Goal: Information Seeking & Learning: Learn about a topic

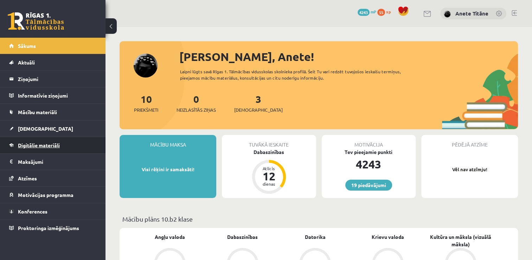
click at [75, 145] on link "Digitālie materiāli" at bounding box center [53, 145] width 88 height 16
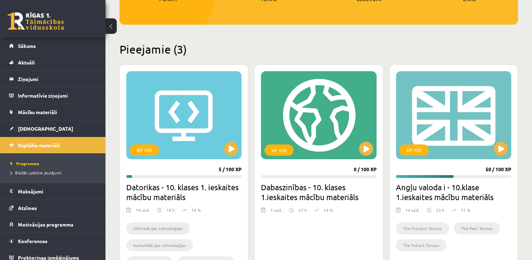
scroll to position [136, 0]
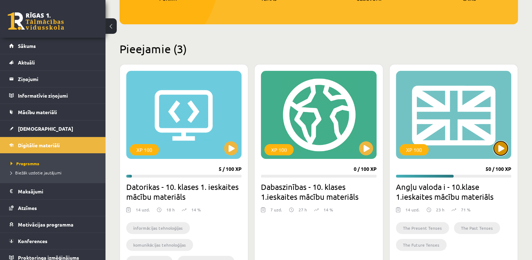
click at [502, 153] on button at bounding box center [501, 148] width 14 height 14
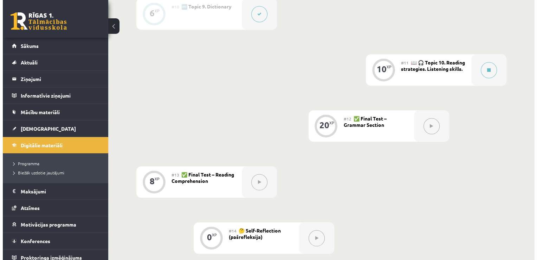
scroll to position [701, 0]
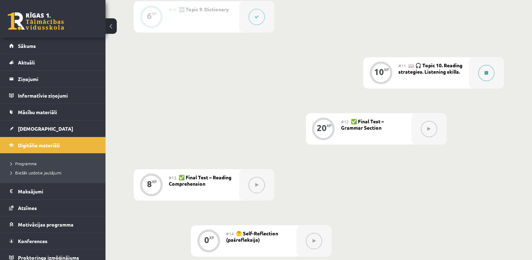
click at [489, 69] on button at bounding box center [486, 73] width 16 height 16
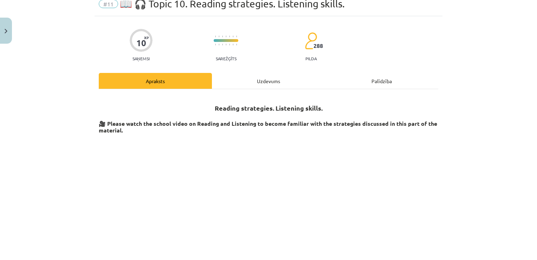
scroll to position [0, 0]
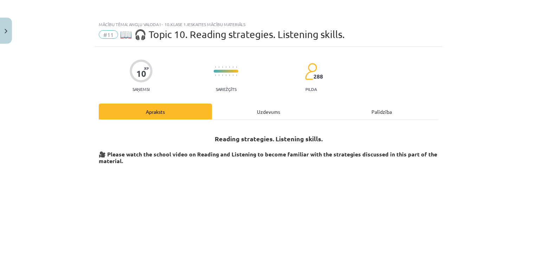
click at [265, 115] on div "Uzdevums" at bounding box center [268, 111] width 113 height 16
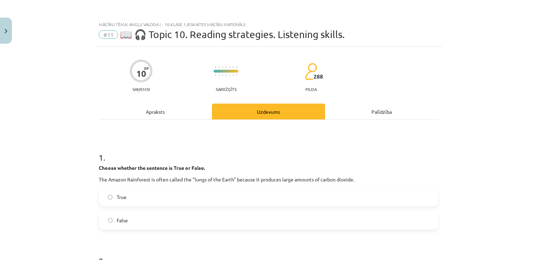
click at [165, 110] on div "Apraksts" at bounding box center [155, 111] width 113 height 16
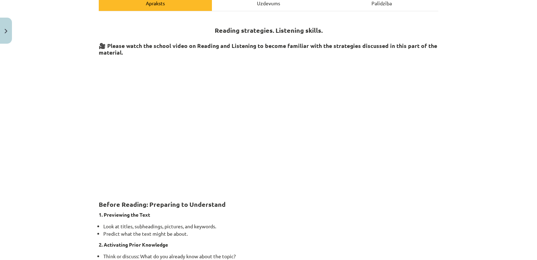
scroll to position [108, 0]
click at [369, 213] on p "1. Previewing the Text" at bounding box center [269, 214] width 340 height 7
click at [263, 4] on div "Uzdevums" at bounding box center [268, 3] width 113 height 16
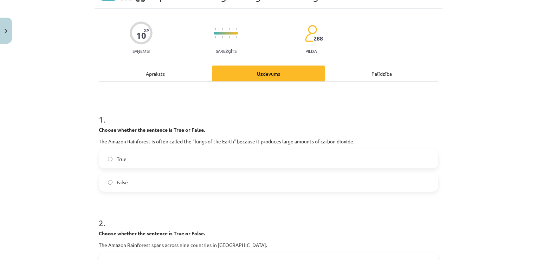
scroll to position [18, 0]
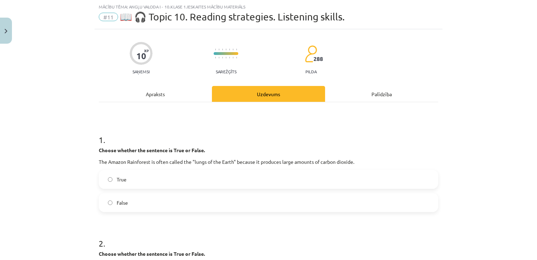
click at [154, 93] on div "Apraksts" at bounding box center [155, 94] width 113 height 16
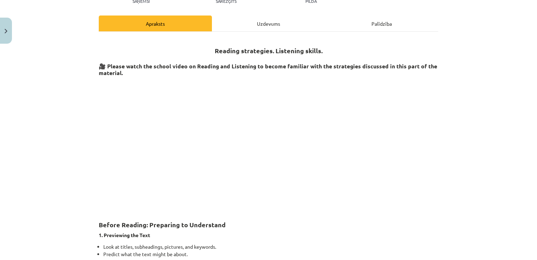
scroll to position [94, 0]
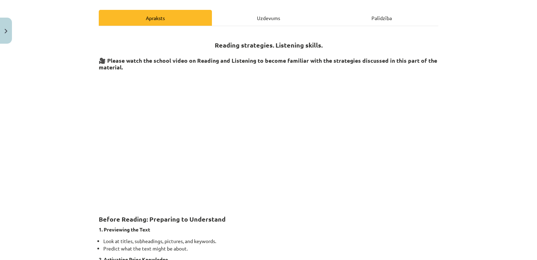
click at [258, 16] on div "Uzdevums" at bounding box center [268, 18] width 113 height 16
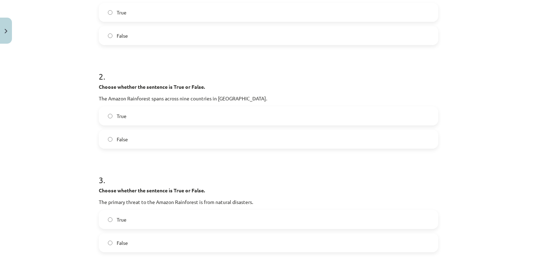
scroll to position [0, 0]
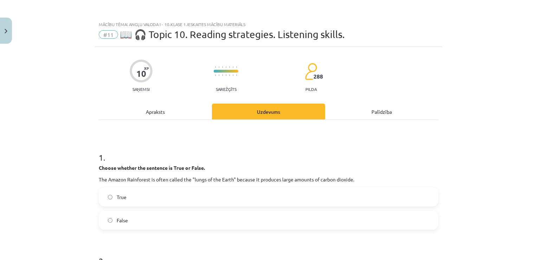
click at [148, 117] on div "Apraksts" at bounding box center [155, 111] width 113 height 16
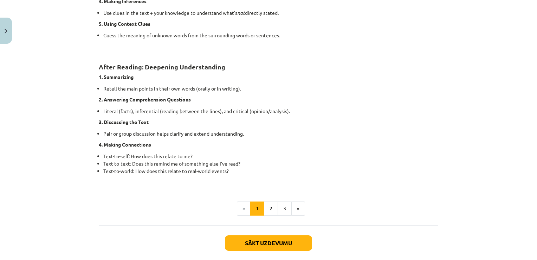
scroll to position [515, 0]
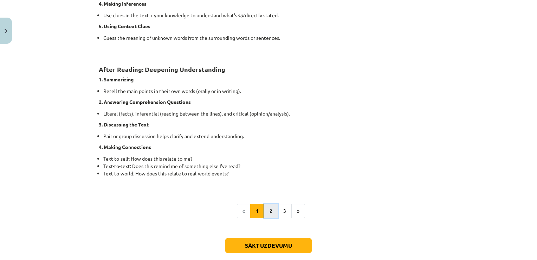
click at [268, 207] on button "2" at bounding box center [271, 211] width 14 height 14
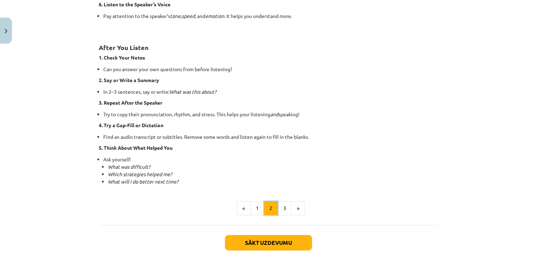
scroll to position [467, 0]
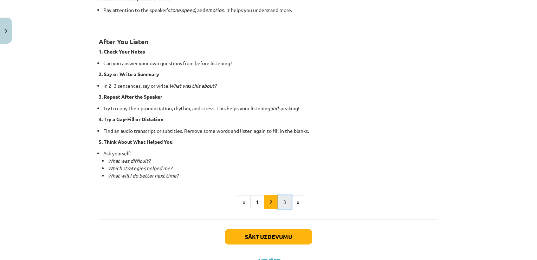
click at [279, 200] on button "3" at bounding box center [285, 202] width 14 height 14
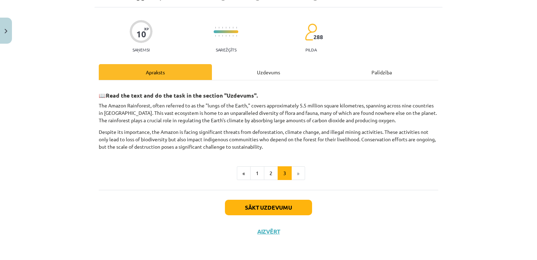
click at [71, 117] on div "Mācību tēma: Angļu valoda i - 10.klase 1.ieskaites mācību materiāls #11 📖 🎧 Top…" at bounding box center [268, 130] width 537 height 260
drag, startPoint x: 262, startPoint y: 68, endPoint x: 263, endPoint y: 74, distance: 6.5
click at [262, 68] on div "Uzdevums" at bounding box center [268, 72] width 113 height 16
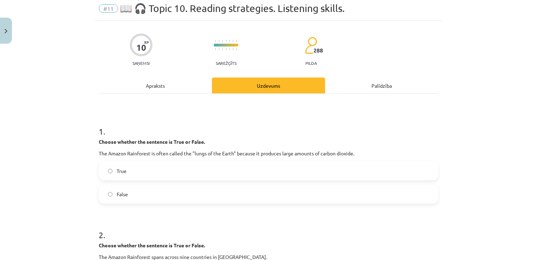
scroll to position [18, 0]
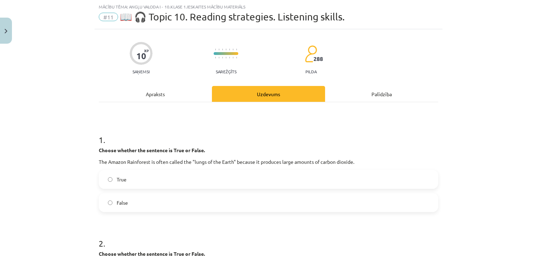
click at [117, 175] on span "True" at bounding box center [122, 178] width 10 height 7
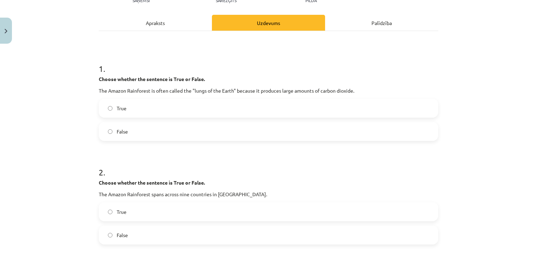
scroll to position [88, 0]
click at [152, 18] on div "Apraksts" at bounding box center [155, 23] width 113 height 16
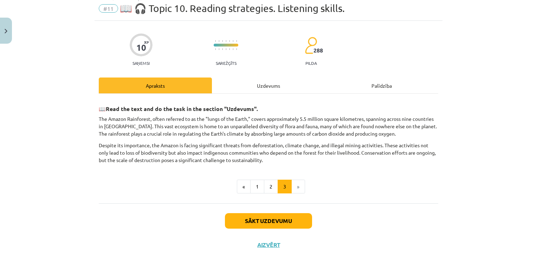
scroll to position [18, 0]
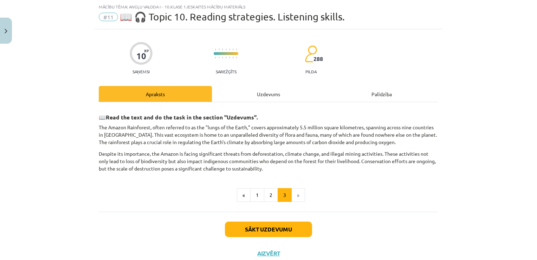
click at [253, 94] on div "Uzdevums" at bounding box center [268, 94] width 113 height 16
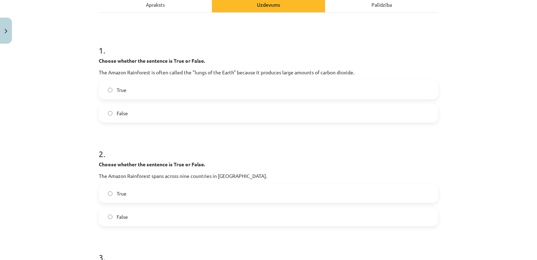
scroll to position [123, 0]
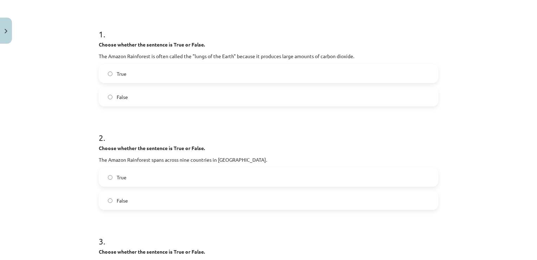
click at [132, 180] on label "True" at bounding box center [269, 177] width 338 height 18
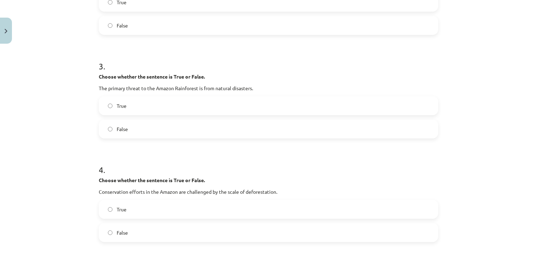
scroll to position [299, 0]
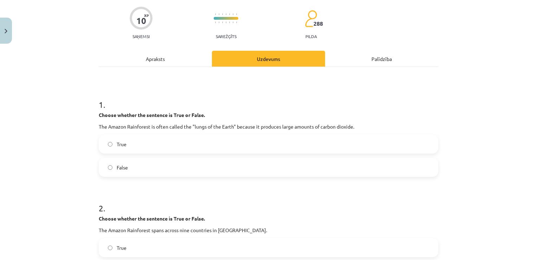
click at [162, 57] on div "Apraksts" at bounding box center [155, 59] width 113 height 16
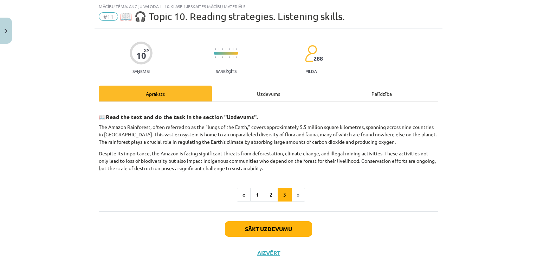
scroll to position [18, 0]
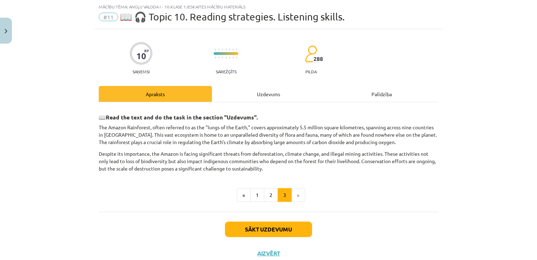
click at [272, 92] on div "Uzdevums" at bounding box center [268, 94] width 113 height 16
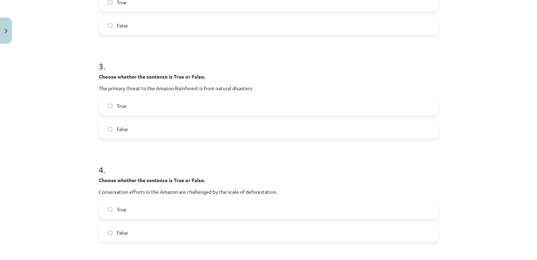
scroll to position [299, 0]
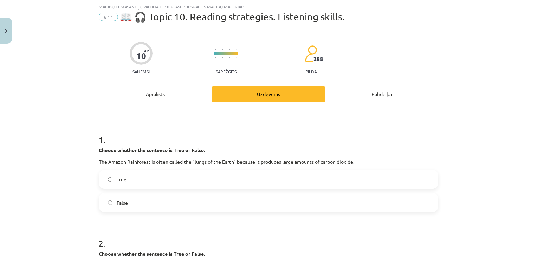
click at [172, 96] on div "Apraksts" at bounding box center [155, 94] width 113 height 16
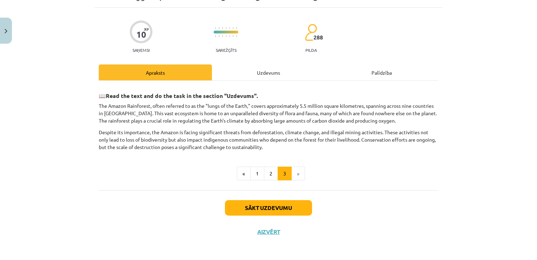
scroll to position [39, 0]
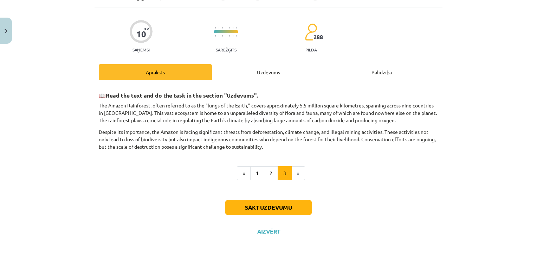
click at [270, 72] on div "Uzdevums" at bounding box center [268, 72] width 113 height 16
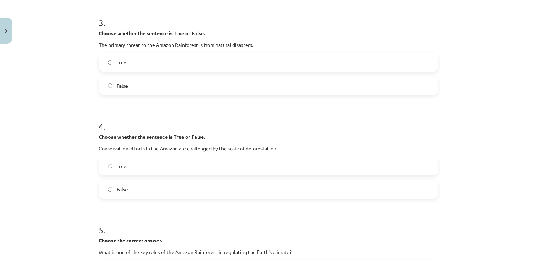
scroll to position [369, 0]
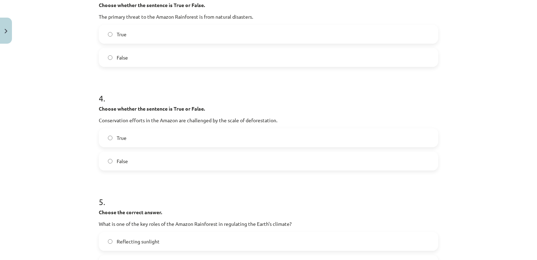
click at [156, 138] on label "True" at bounding box center [269, 138] width 338 height 18
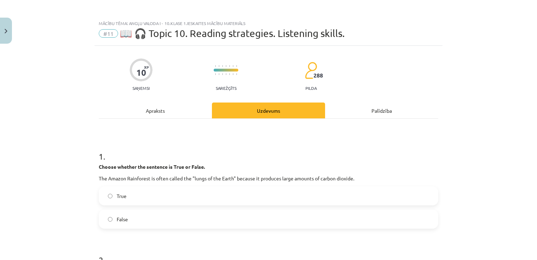
scroll to position [0, 0]
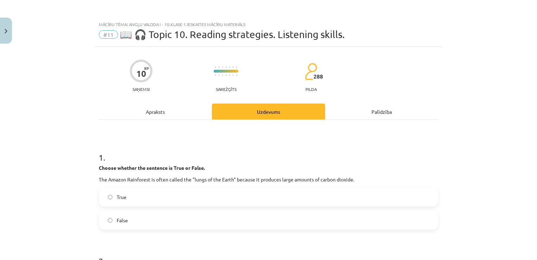
drag, startPoint x: 154, startPoint y: 114, endPoint x: 159, endPoint y: 113, distance: 5.6
click at [153, 112] on div "Apraksts" at bounding box center [155, 111] width 113 height 16
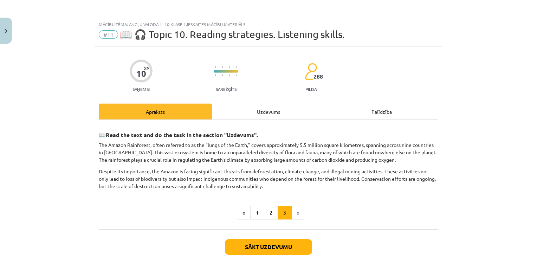
scroll to position [18, 0]
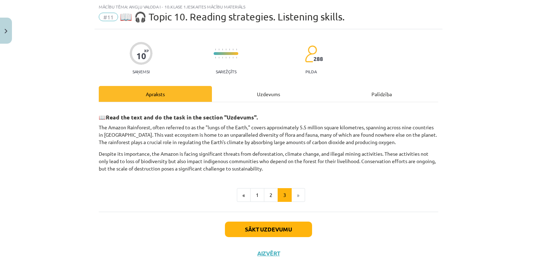
click at [261, 93] on div "Uzdevums" at bounding box center [268, 94] width 113 height 16
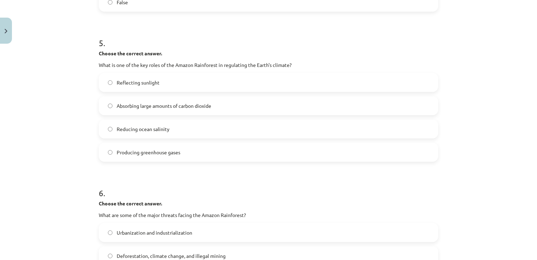
scroll to position [528, 0]
click at [143, 111] on label "Absorbing large amounts of carbon dioxide" at bounding box center [269, 106] width 338 height 18
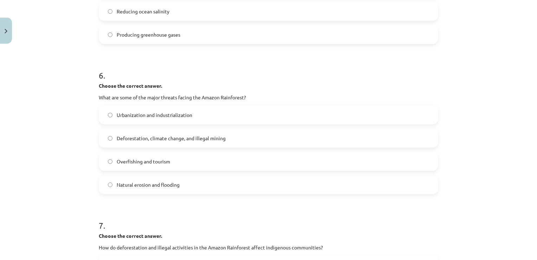
scroll to position [646, 0]
click at [142, 141] on label "Deforestation, climate change, and illegal mining" at bounding box center [269, 138] width 338 height 18
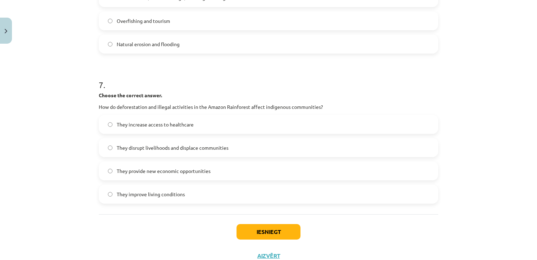
scroll to position [786, 0]
click at [158, 148] on span "They disrupt livelihoods and displace communities" at bounding box center [173, 146] width 112 height 7
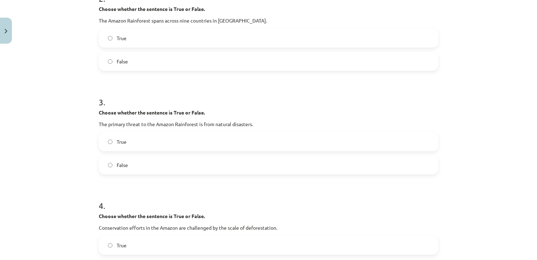
scroll to position [262, 0]
click at [243, 141] on label "True" at bounding box center [269, 142] width 338 height 18
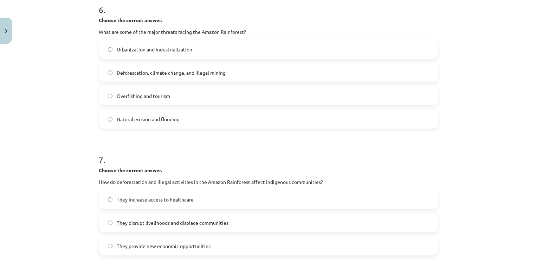
scroll to position [810, 0]
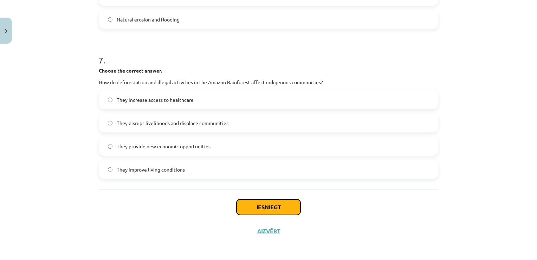
click at [251, 208] on button "Iesniegt" at bounding box center [269, 206] width 64 height 15
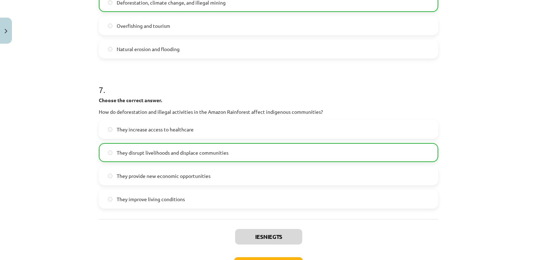
scroll to position [833, 0]
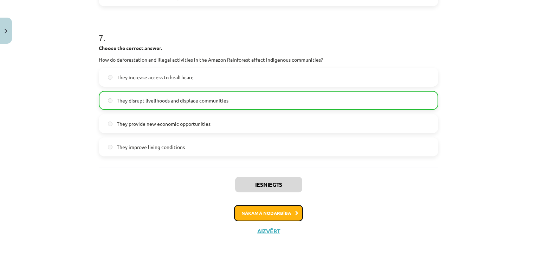
click at [260, 210] on button "Nākamā nodarbība" at bounding box center [268, 213] width 69 height 16
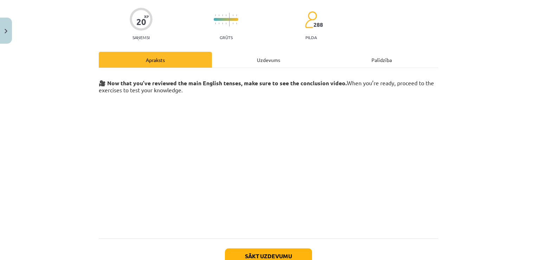
scroll to position [18, 0]
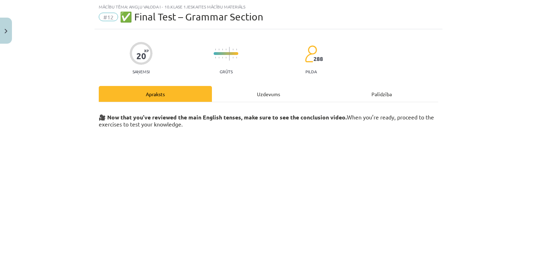
click at [264, 100] on div "Uzdevums" at bounding box center [268, 94] width 113 height 16
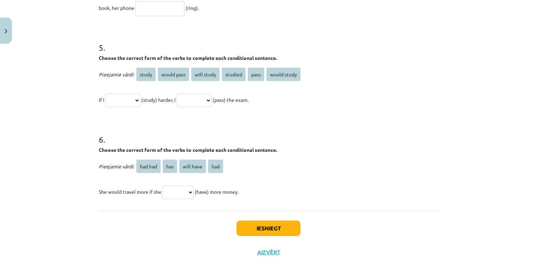
scroll to position [604, 0]
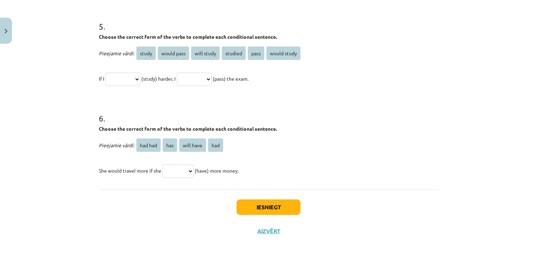
click at [140, 77] on select "**********" at bounding box center [123, 78] width 35 height 13
select select "*****"
click at [106, 72] on select "**********" at bounding box center [123, 78] width 35 height 13
click at [212, 77] on select "**********" at bounding box center [194, 78] width 35 height 13
select select "**********"
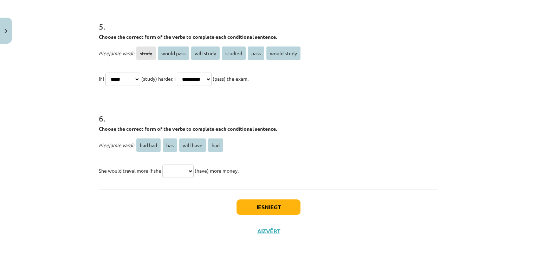
click at [185, 72] on select "**********" at bounding box center [194, 78] width 35 height 13
click at [181, 171] on select "******* *** ********* ***" at bounding box center [177, 170] width 31 height 13
click at [162, 164] on select "******* *** ********* ***" at bounding box center [177, 170] width 31 height 13
click at [185, 168] on select "******* *** ********* ***" at bounding box center [177, 170] width 31 height 13
select select "*******"
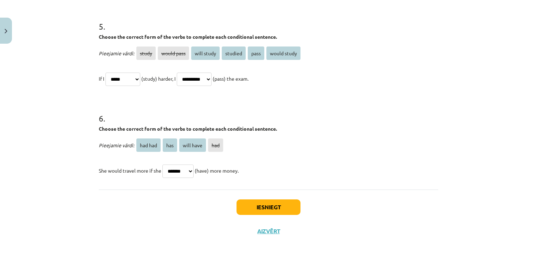
click at [162, 164] on select "******* *** ********* ***" at bounding box center [177, 170] width 31 height 13
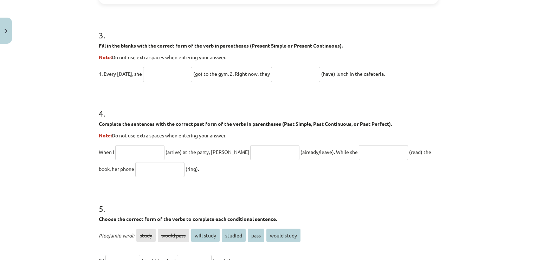
scroll to position [393, 0]
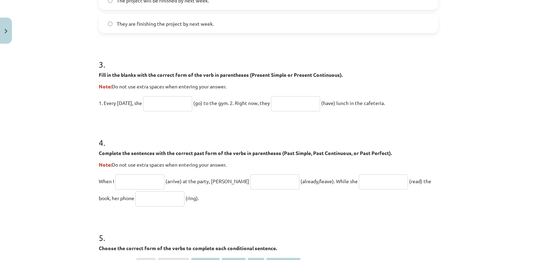
click at [250, 180] on input "text" at bounding box center [274, 181] width 49 height 15
click at [152, 185] on input "text" at bounding box center [139, 181] width 49 height 15
click at [151, 193] on input "text" at bounding box center [159, 198] width 49 height 15
click at [359, 175] on input "text" at bounding box center [383, 181] width 49 height 15
click at [149, 184] on input "text" at bounding box center [139, 181] width 49 height 15
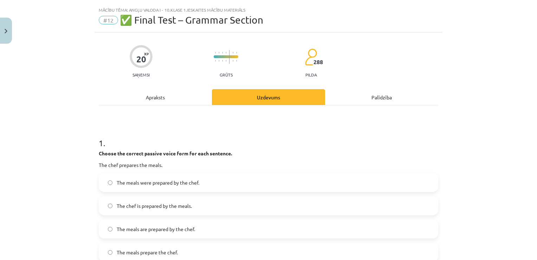
scroll to position [0, 0]
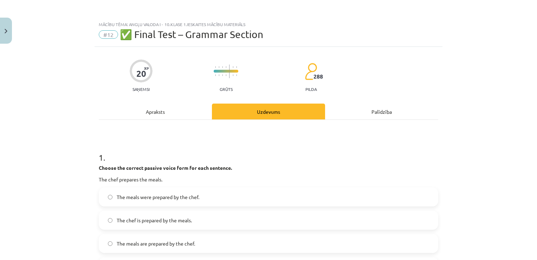
type input "**********"
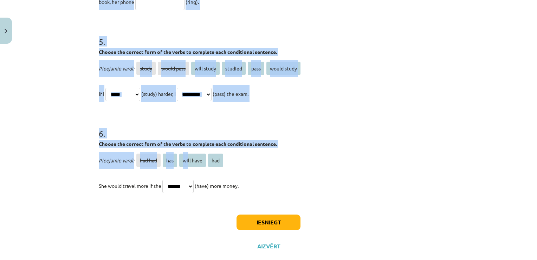
scroll to position [604, 0]
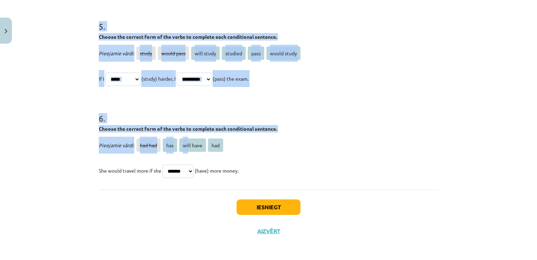
drag, startPoint x: 96, startPoint y: 154, endPoint x: 247, endPoint y: 163, distance: 150.8
copy form "1 . Choose the correct passive voice form for each sentence. The chef prepares …"
click at [249, 151] on p "Pieejamie vārdi: had had has will have had" at bounding box center [269, 144] width 340 height 17
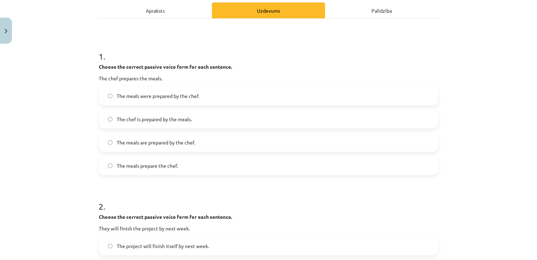
scroll to position [108, 0]
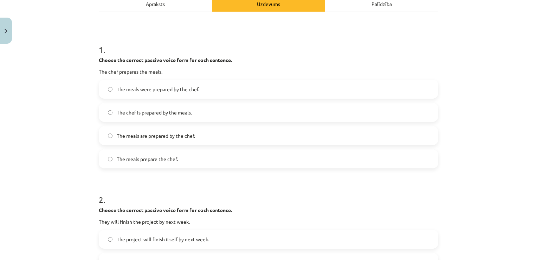
click at [160, 135] on span "The meals are prepared by the chef." at bounding box center [156, 135] width 78 height 7
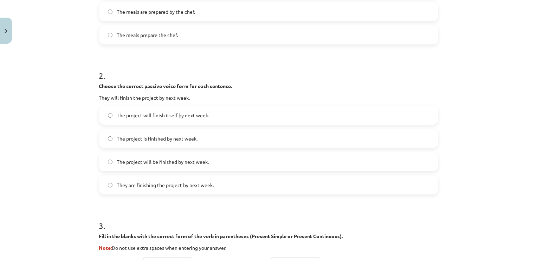
scroll to position [236, 0]
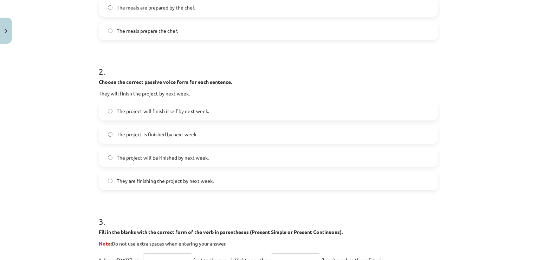
click at [155, 155] on span "The project will be finished by next week." at bounding box center [163, 157] width 92 height 7
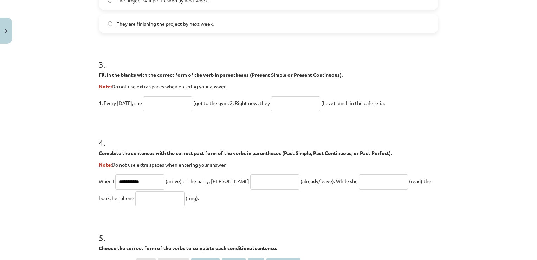
scroll to position [393, 0]
click at [162, 102] on input "text" at bounding box center [167, 103] width 49 height 15
type input "****"
click at [307, 103] on input "text" at bounding box center [295, 103] width 49 height 15
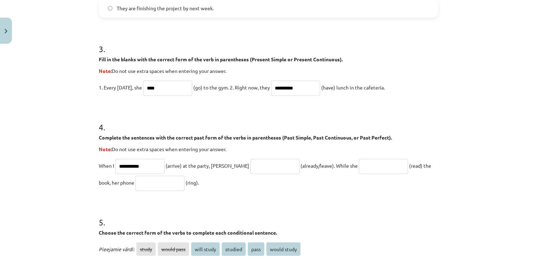
type input "**********"
click at [260, 162] on input "text" at bounding box center [274, 166] width 49 height 15
type input "**********"
click at [359, 164] on input "text" at bounding box center [383, 166] width 49 height 15
type input "**********"
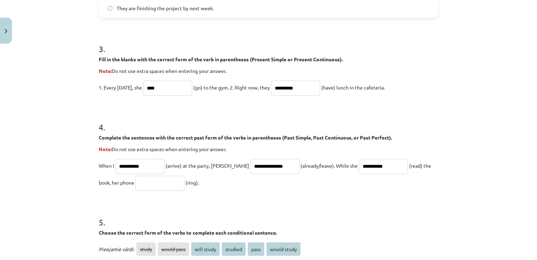
click at [150, 183] on input "text" at bounding box center [159, 182] width 49 height 15
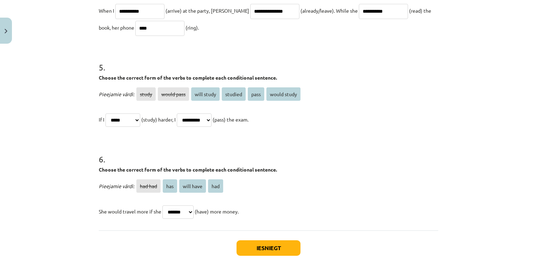
scroll to position [563, 0]
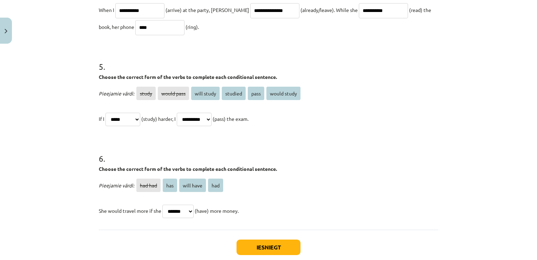
type input "****"
click at [135, 116] on select "**********" at bounding box center [123, 119] width 35 height 13
select select "*******"
click at [106, 113] on select "**********" at bounding box center [123, 119] width 35 height 13
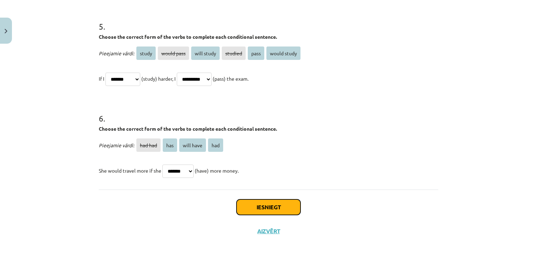
click at [283, 202] on button "Iesniegt" at bounding box center [269, 206] width 64 height 15
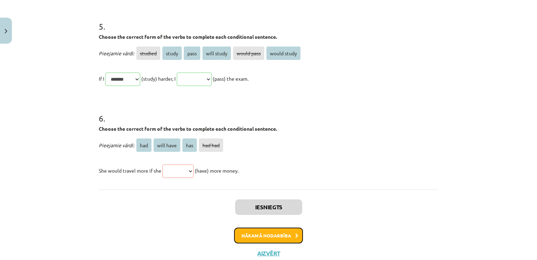
click at [293, 232] on button "Nākamā nodarbība" at bounding box center [268, 235] width 69 height 16
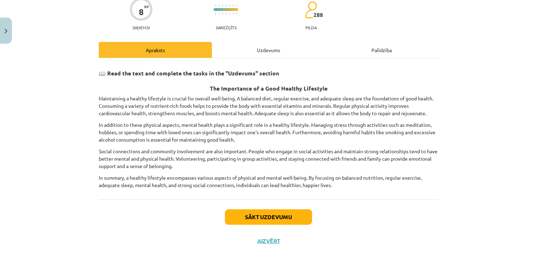
scroll to position [18, 0]
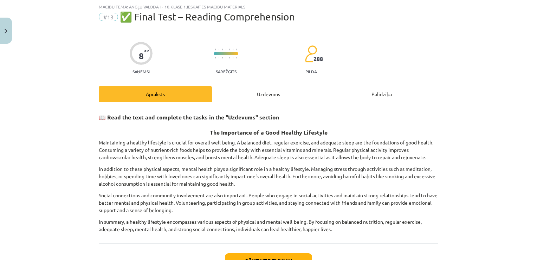
click at [262, 95] on div "Uzdevums" at bounding box center [268, 94] width 113 height 16
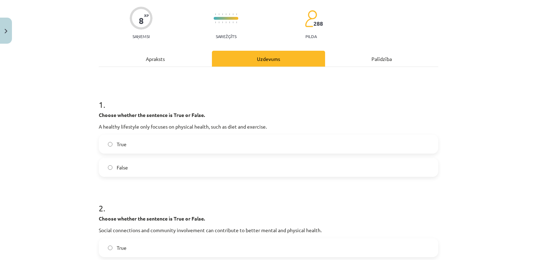
drag, startPoint x: 173, startPoint y: 173, endPoint x: 176, endPoint y: 167, distance: 6.3
click at [173, 173] on label "False" at bounding box center [269, 167] width 338 height 18
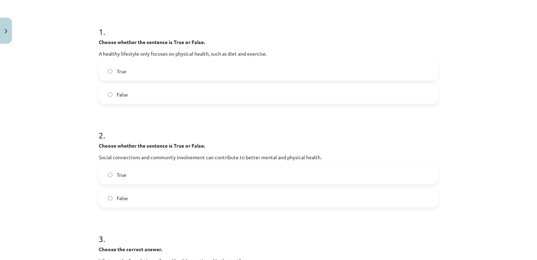
scroll to position [158, 0]
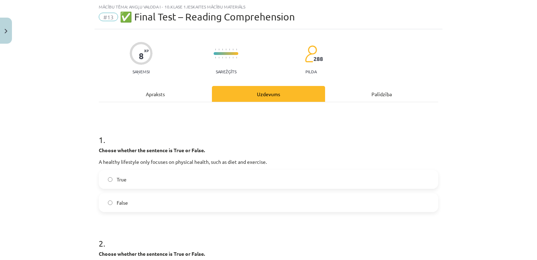
click at [164, 100] on div "Apraksts" at bounding box center [155, 94] width 113 height 16
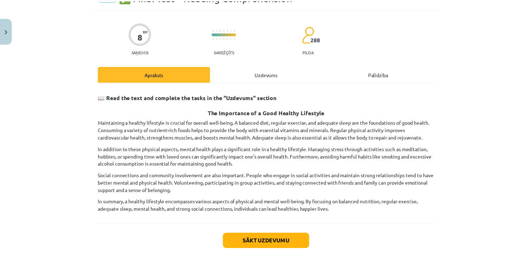
scroll to position [71, 0]
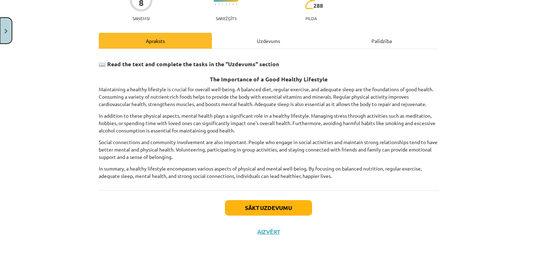
click at [11, 35] on button "Close" at bounding box center [6, 31] width 12 height 26
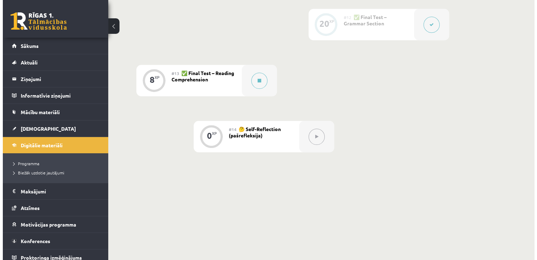
scroll to position [820, 0]
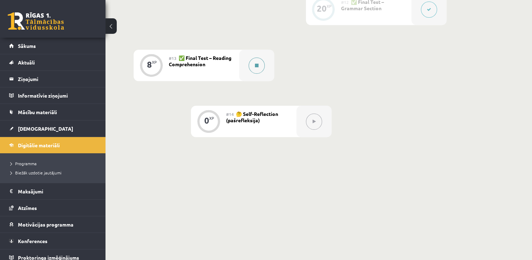
click at [256, 64] on icon at bounding box center [257, 65] width 4 height 4
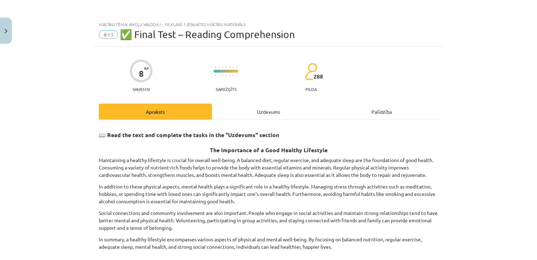
click at [265, 107] on div "Uzdevums" at bounding box center [268, 111] width 113 height 16
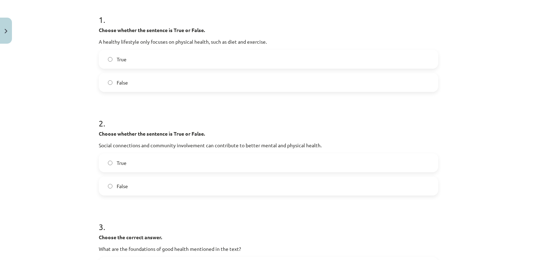
scroll to position [0, 0]
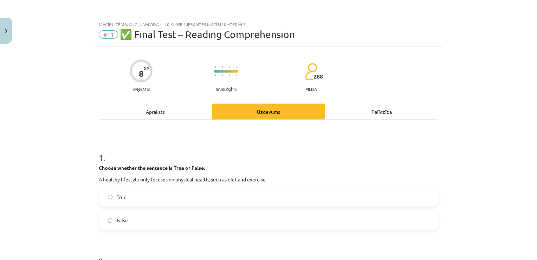
click at [163, 114] on div "Apraksts" at bounding box center [155, 111] width 113 height 16
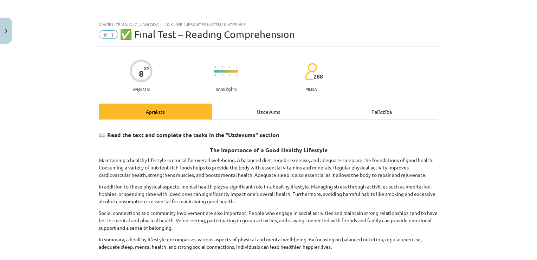
scroll to position [18, 0]
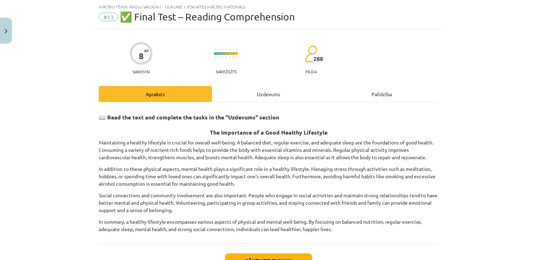
click at [254, 94] on div "Uzdevums" at bounding box center [268, 94] width 113 height 16
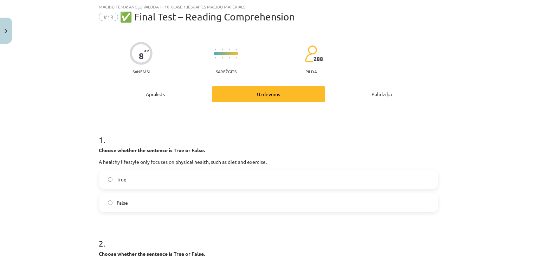
click at [128, 170] on label "True" at bounding box center [269, 179] width 338 height 18
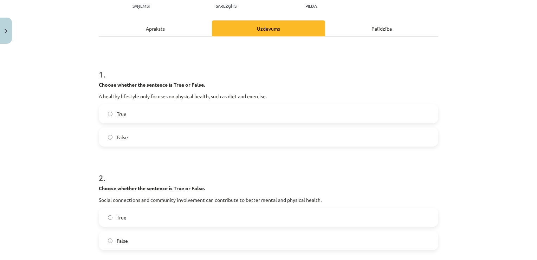
scroll to position [0, 0]
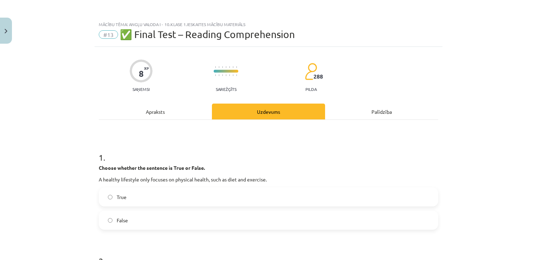
click at [160, 115] on div "Apraksts" at bounding box center [155, 111] width 113 height 16
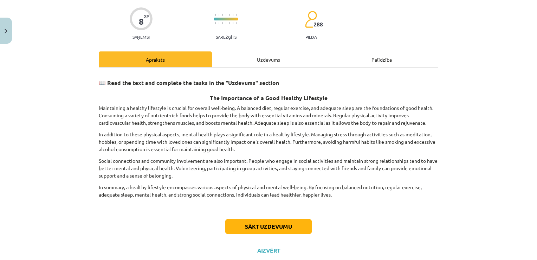
scroll to position [53, 0]
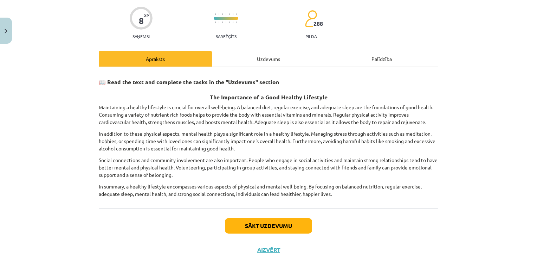
click at [262, 59] on div "Uzdevums" at bounding box center [268, 59] width 113 height 16
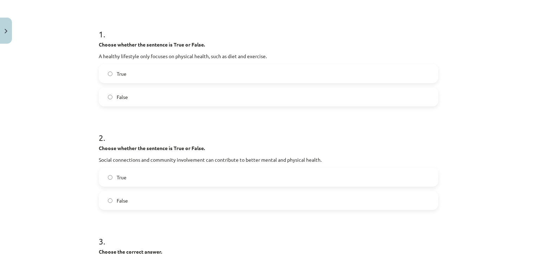
drag, startPoint x: 177, startPoint y: 170, endPoint x: 184, endPoint y: 157, distance: 14.5
click at [176, 168] on label "True" at bounding box center [269, 177] width 338 height 18
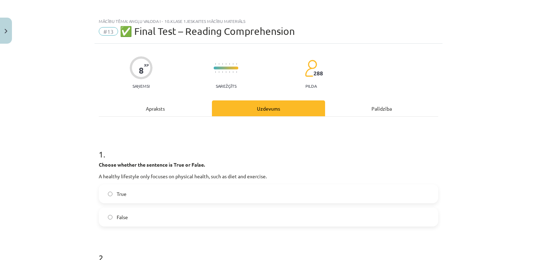
scroll to position [0, 0]
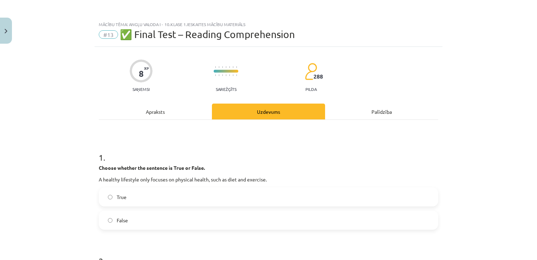
click at [184, 111] on div "Apraksts" at bounding box center [155, 111] width 113 height 16
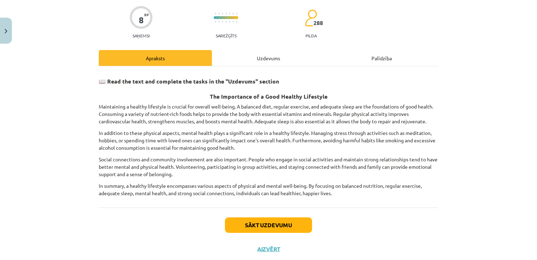
scroll to position [71, 0]
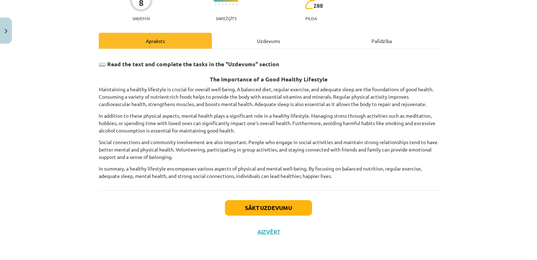
click at [267, 42] on div "Uzdevums" at bounding box center [268, 41] width 113 height 16
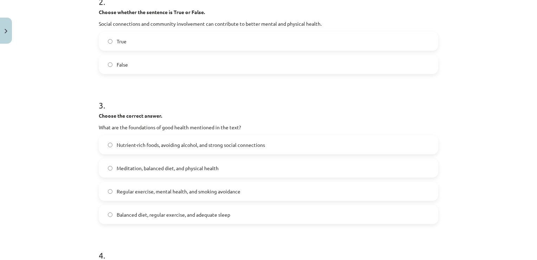
scroll to position [299, 0]
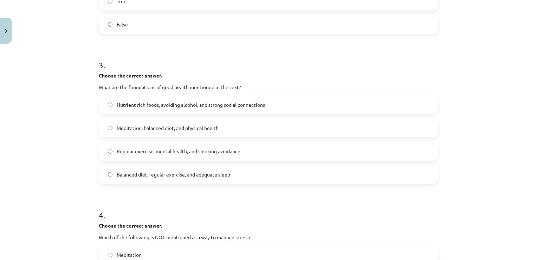
click at [205, 177] on span "Balanced diet, regular exercise, and adequate sleep" at bounding box center [174, 174] width 114 height 7
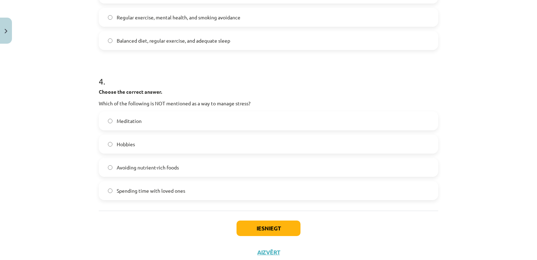
scroll to position [440, 0]
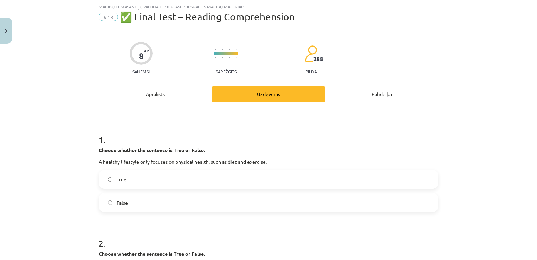
click at [172, 98] on div "Apraksts" at bounding box center [155, 94] width 113 height 16
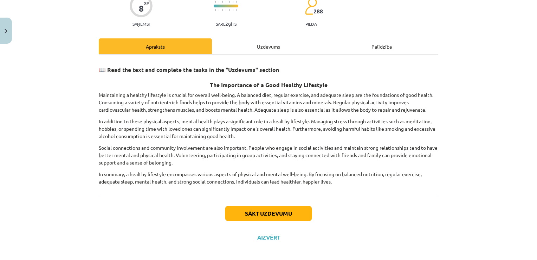
scroll to position [71, 0]
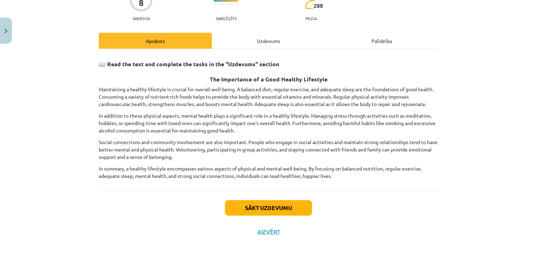
click at [270, 46] on div "Uzdevums" at bounding box center [268, 41] width 113 height 16
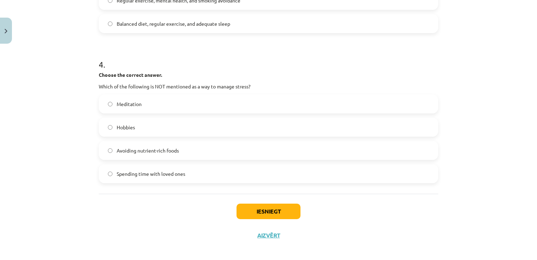
scroll to position [454, 0]
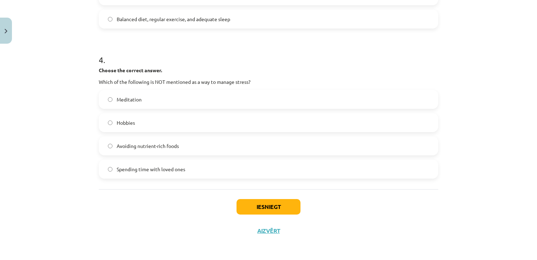
click at [208, 127] on label "Hobbies" at bounding box center [269, 123] width 338 height 18
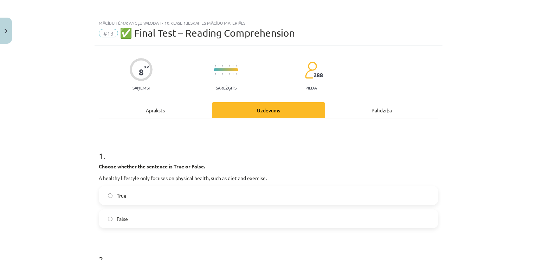
scroll to position [0, 0]
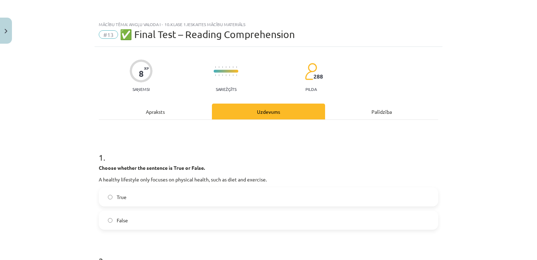
click at [182, 111] on div "Apraksts" at bounding box center [155, 111] width 113 height 16
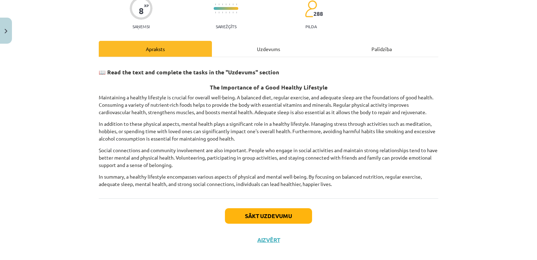
scroll to position [71, 0]
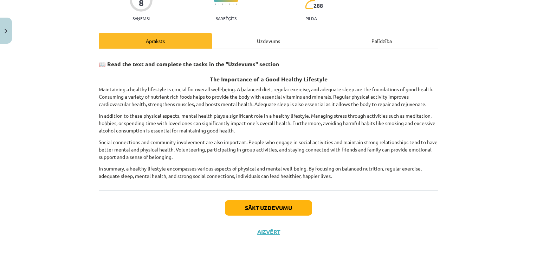
click at [267, 41] on div "Uzdevums" at bounding box center [268, 41] width 113 height 16
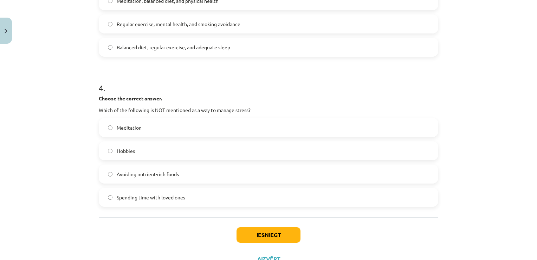
scroll to position [454, 0]
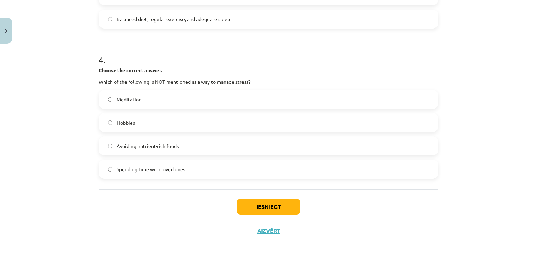
click at [207, 142] on label "Avoiding nutrient-rich foods" at bounding box center [269, 146] width 338 height 18
click at [242, 199] on button "Iesniegt" at bounding box center [269, 206] width 64 height 15
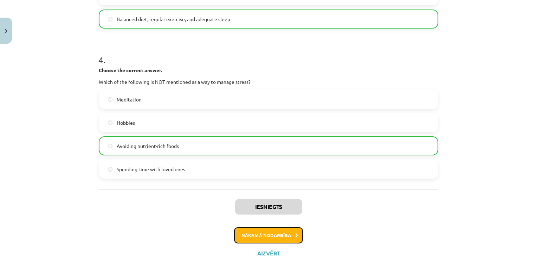
click at [257, 231] on button "Nākamā nodarbība" at bounding box center [268, 235] width 69 height 16
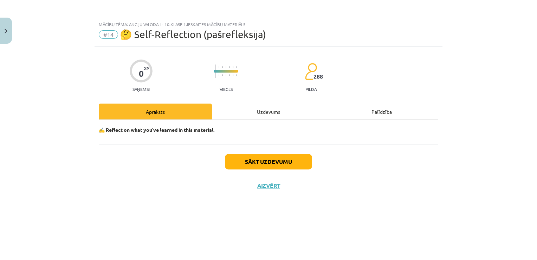
click at [274, 112] on div "Uzdevums" at bounding box center [268, 111] width 113 height 16
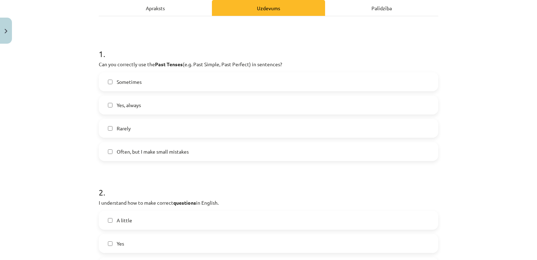
scroll to position [106, 0]
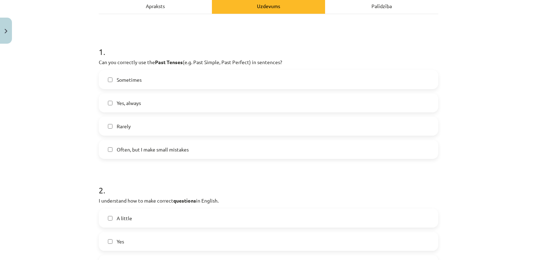
click at [171, 79] on label "Sometimes" at bounding box center [269, 80] width 338 height 18
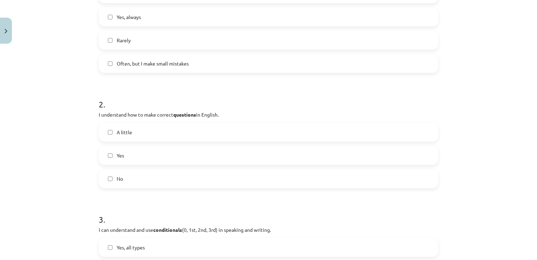
scroll to position [246, 0]
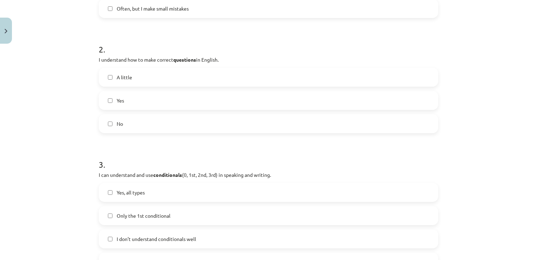
click at [170, 79] on label "A little" at bounding box center [269, 77] width 338 height 18
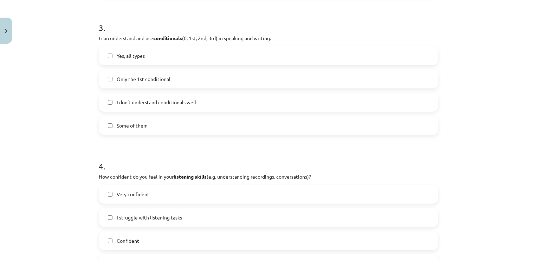
scroll to position [352, 0]
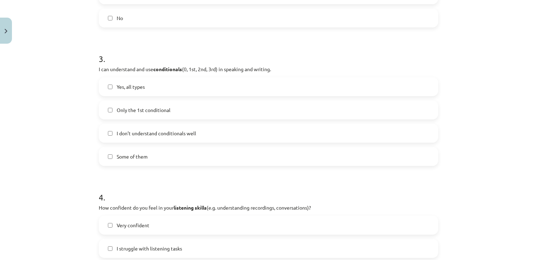
click at [164, 148] on label "Some of them" at bounding box center [269, 156] width 338 height 18
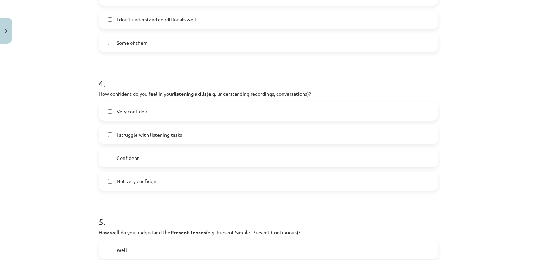
scroll to position [528, 0]
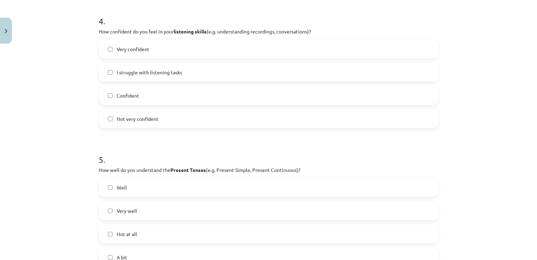
click at [192, 76] on label "I struggle with listening tasks" at bounding box center [269, 72] width 338 height 18
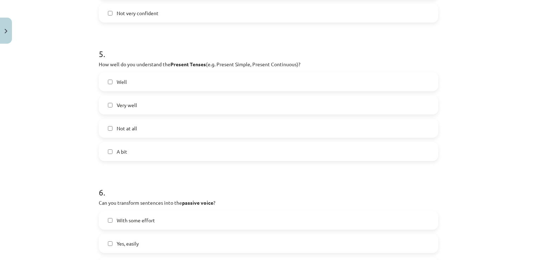
scroll to position [668, 0]
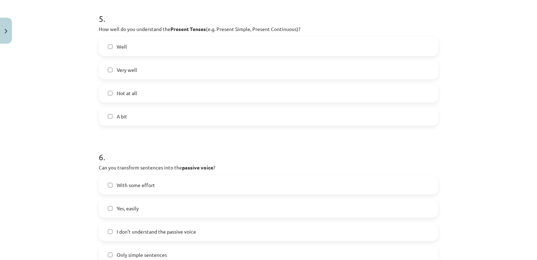
click at [178, 112] on label "A bit" at bounding box center [269, 116] width 338 height 18
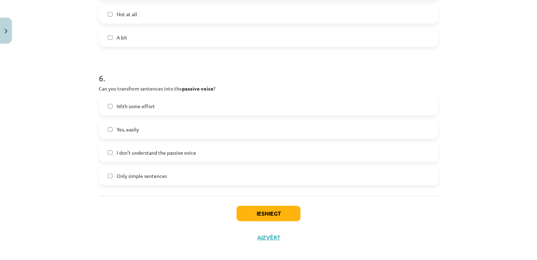
scroll to position [754, 0]
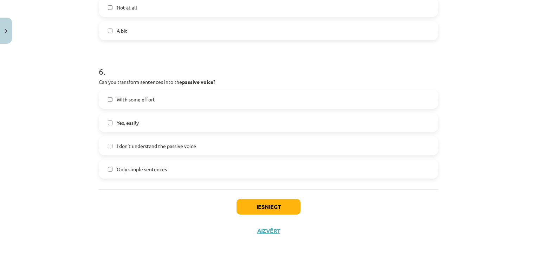
click at [167, 170] on label "Only simple sentences" at bounding box center [269, 169] width 338 height 18
click at [238, 199] on button "Iesniegt" at bounding box center [269, 206] width 64 height 15
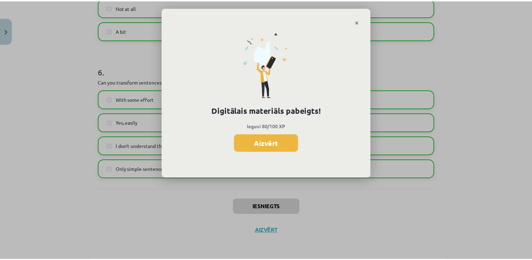
scroll to position [819, 0]
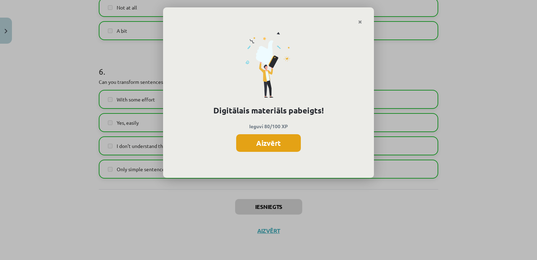
click at [276, 142] on button "Aizvērt" at bounding box center [268, 143] width 65 height 18
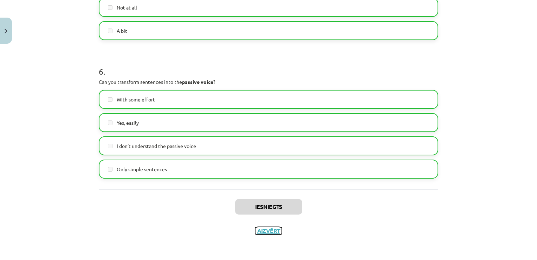
click at [272, 233] on button "Aizvērt" at bounding box center [268, 230] width 27 height 7
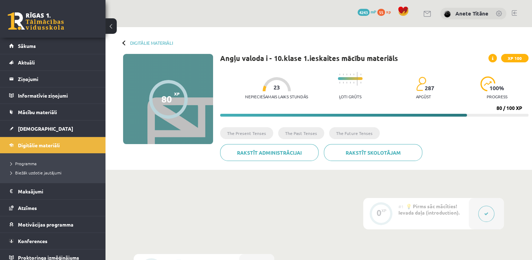
scroll to position [0, 0]
click at [59, 145] on span "Digitālie materiāli" at bounding box center [39, 145] width 42 height 6
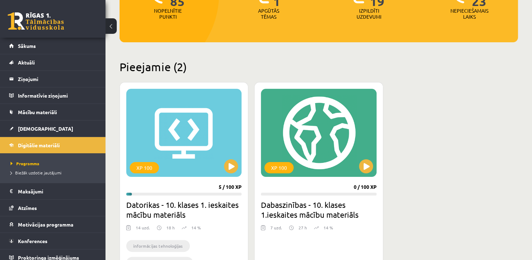
scroll to position [176, 0]
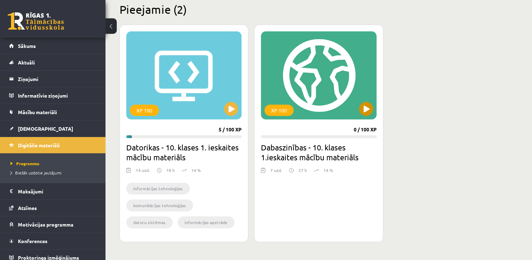
click at [373, 110] on div "XP 100" at bounding box center [318, 75] width 115 height 88
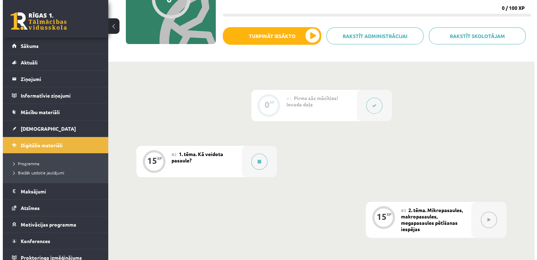
scroll to position [141, 0]
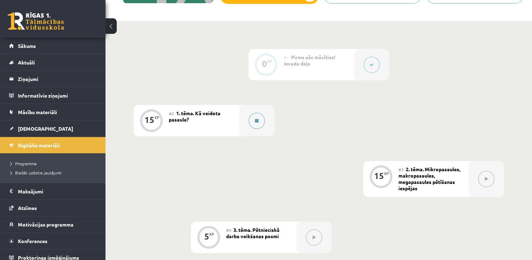
click at [264, 126] on div at bounding box center [256, 120] width 35 height 31
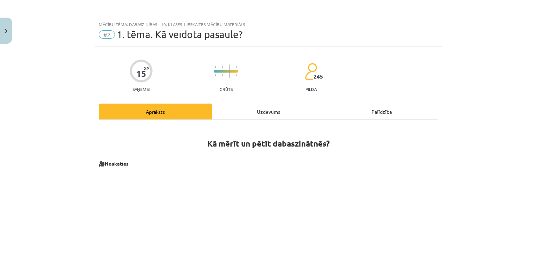
click at [274, 110] on div "Uzdevums" at bounding box center [268, 111] width 113 height 16
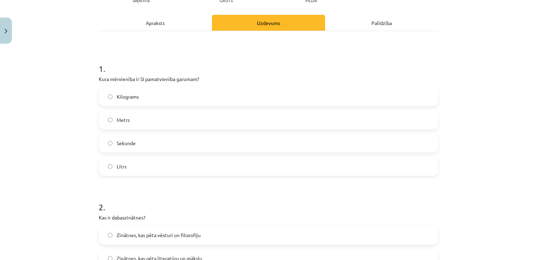
scroll to position [88, 0]
click at [172, 29] on div "Apraksts" at bounding box center [155, 23] width 113 height 16
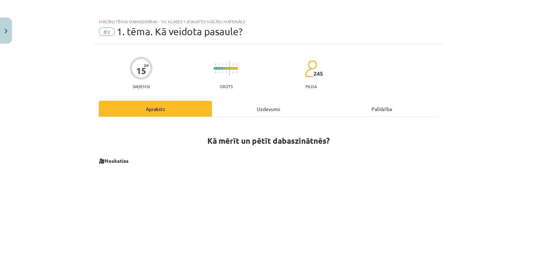
scroll to position [0, 0]
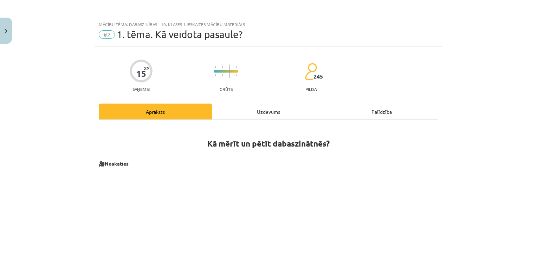
click at [264, 114] on div "Uzdevums" at bounding box center [268, 111] width 113 height 16
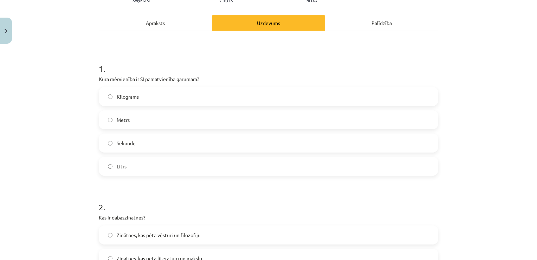
scroll to position [88, 0]
click at [163, 29] on div "Apraksts" at bounding box center [155, 23] width 113 height 16
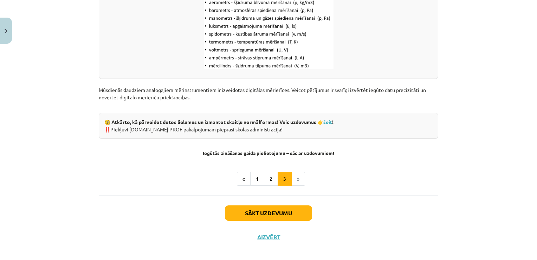
scroll to position [925, 0]
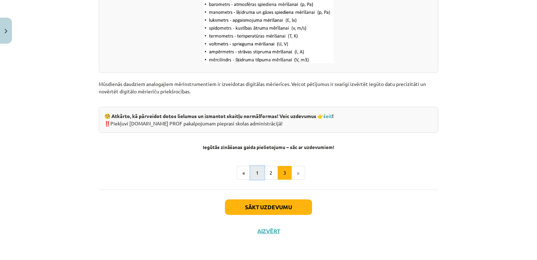
click at [255, 170] on button "1" at bounding box center [257, 173] width 14 height 14
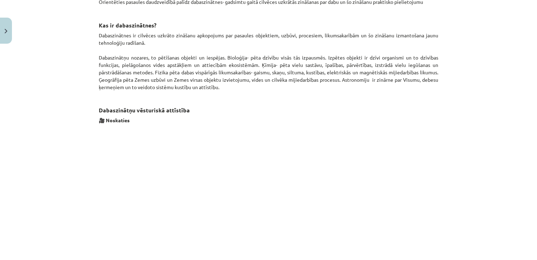
scroll to position [442, 0]
